Goal: Check status: Check status

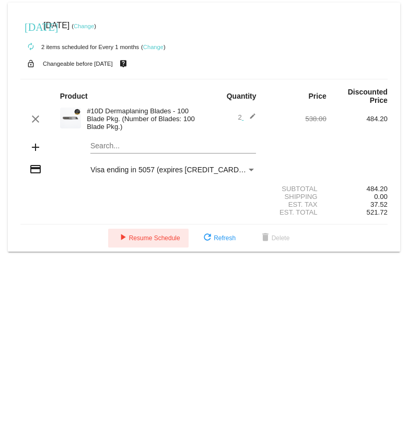
click at [131, 242] on span "play_arrow Resume Schedule" at bounding box center [148, 237] width 64 height 7
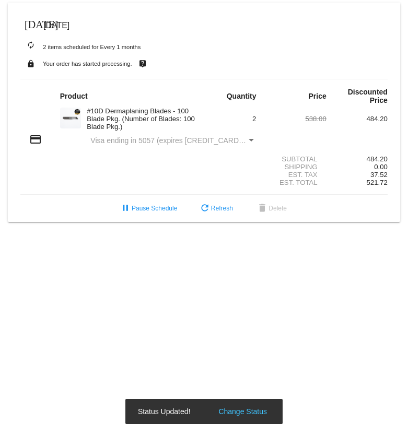
click at [254, 143] on div "Payment Method" at bounding box center [250, 140] width 9 height 8
click at [203, 136] on div "credit_card Visa ending in 5057 (expires [CREDIT_CARD_DATA])" at bounding box center [203, 140] width 367 height 14
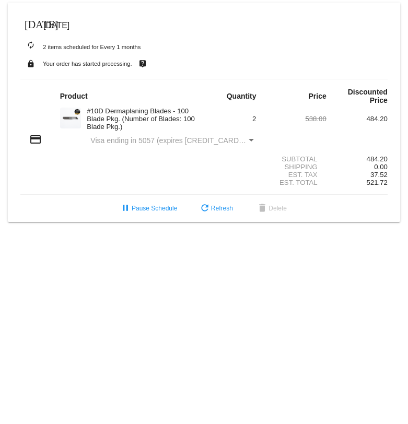
click at [37, 143] on mat-icon "credit_card" at bounding box center [35, 139] width 13 height 13
click at [68, 120] on img at bounding box center [70, 118] width 21 height 21
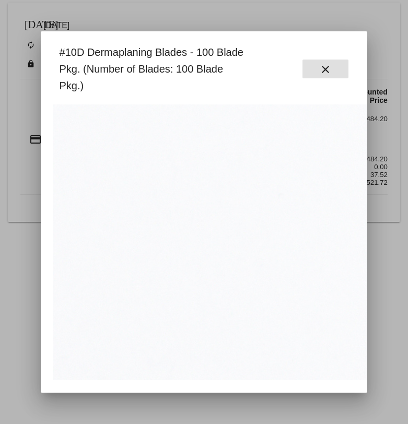
click at [326, 67] on mat-icon "close" at bounding box center [325, 69] width 13 height 13
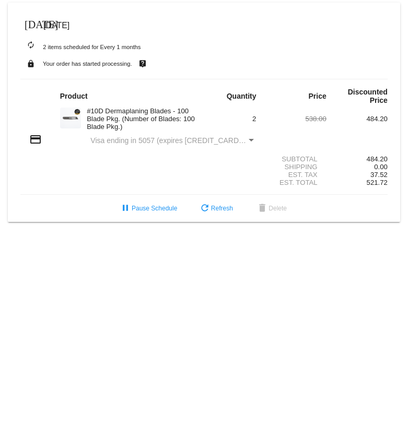
click at [73, 62] on small "Your order has started processing." at bounding box center [87, 64] width 89 height 6
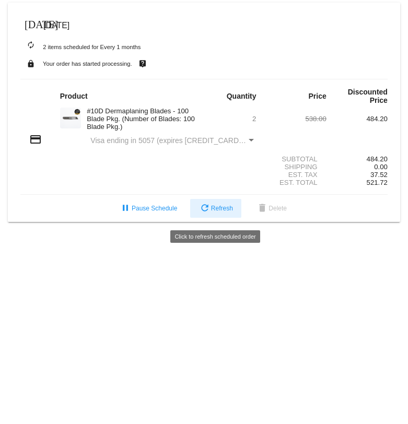
click at [219, 209] on span "refresh Refresh" at bounding box center [215, 208] width 34 height 7
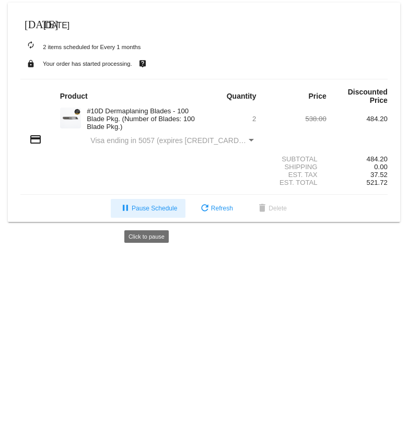
click at [160, 212] on span "pause Pause Schedule" at bounding box center [148, 208] width 58 height 7
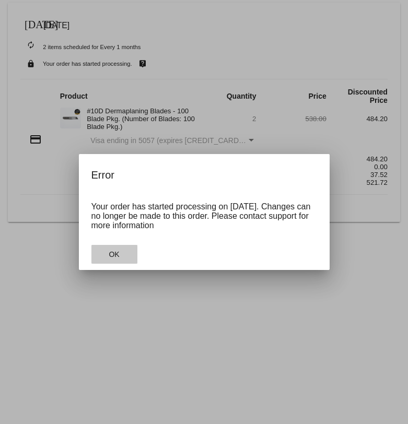
click at [120, 259] on button "OK" at bounding box center [114, 254] width 46 height 19
